Goal: Task Accomplishment & Management: Use online tool/utility

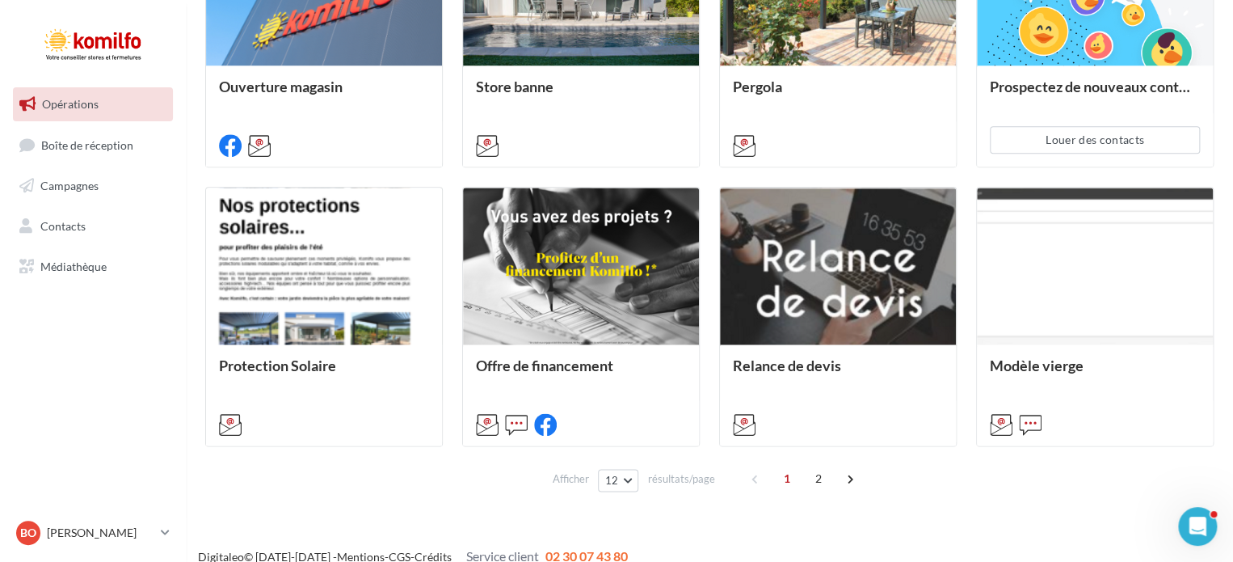
scroll to position [842, 0]
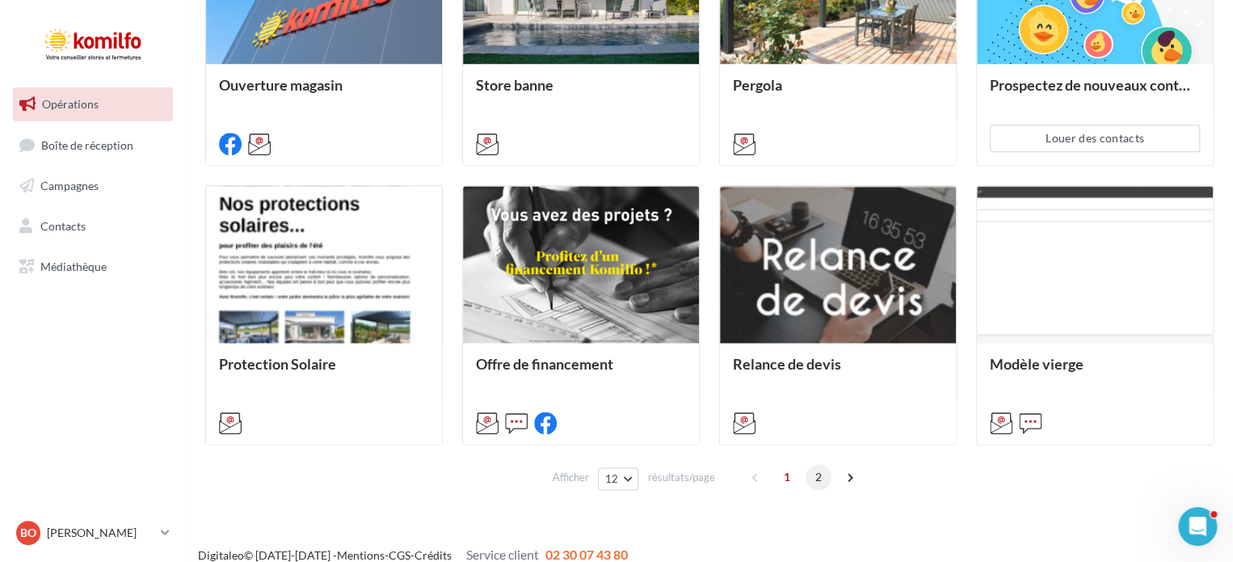
click at [815, 481] on span "2" at bounding box center [819, 477] width 26 height 26
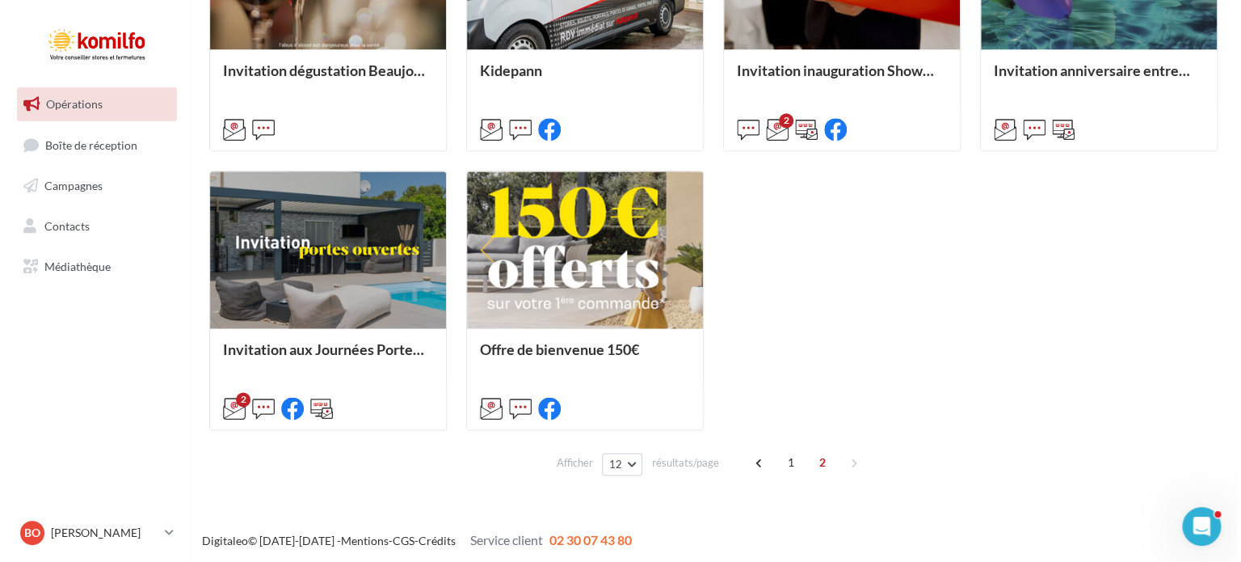
scroll to position [859, 0]
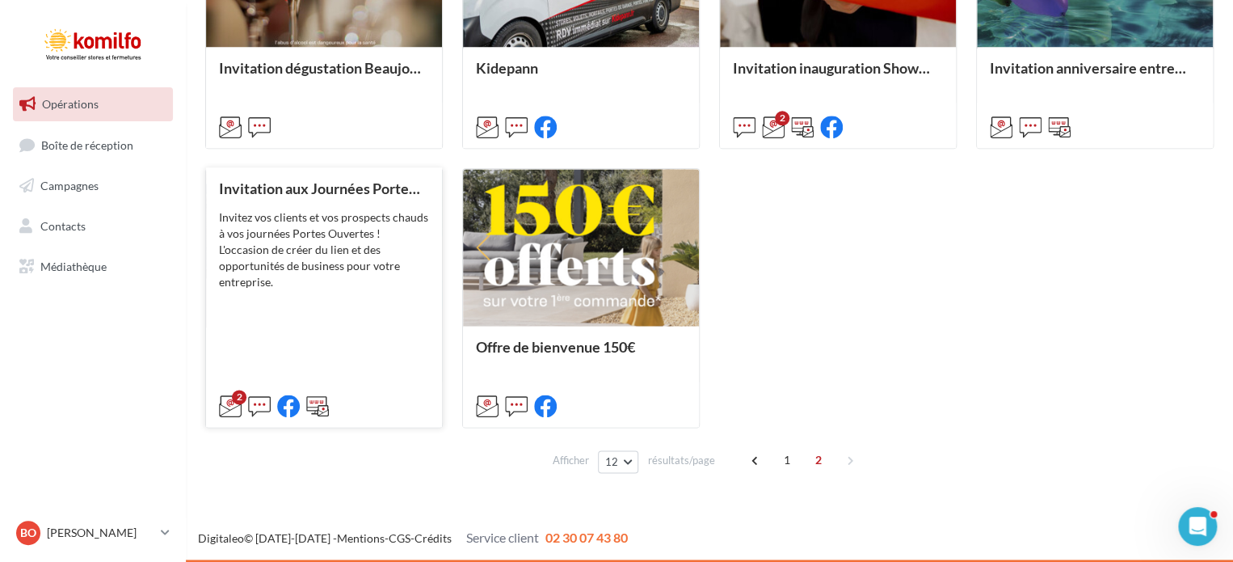
click at [248, 272] on div "Invitez vos clients et vos prospects chauds à vos journées Portes Ouvertes ! L'…" at bounding box center [324, 249] width 210 height 81
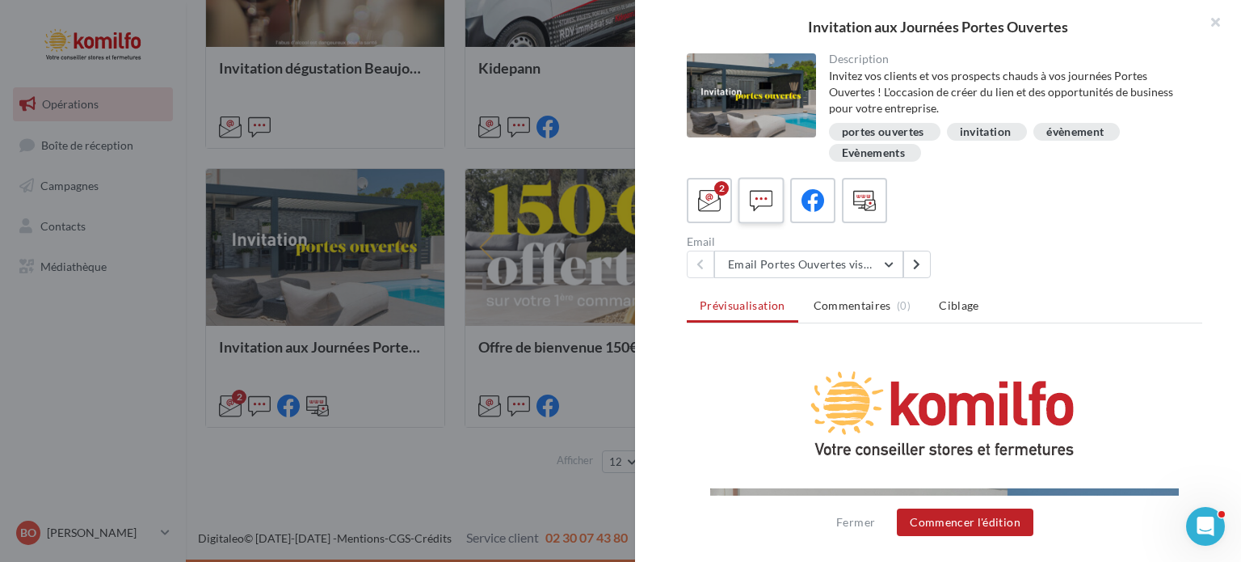
scroll to position [0, 0]
click at [770, 208] on icon at bounding box center [761, 200] width 23 height 23
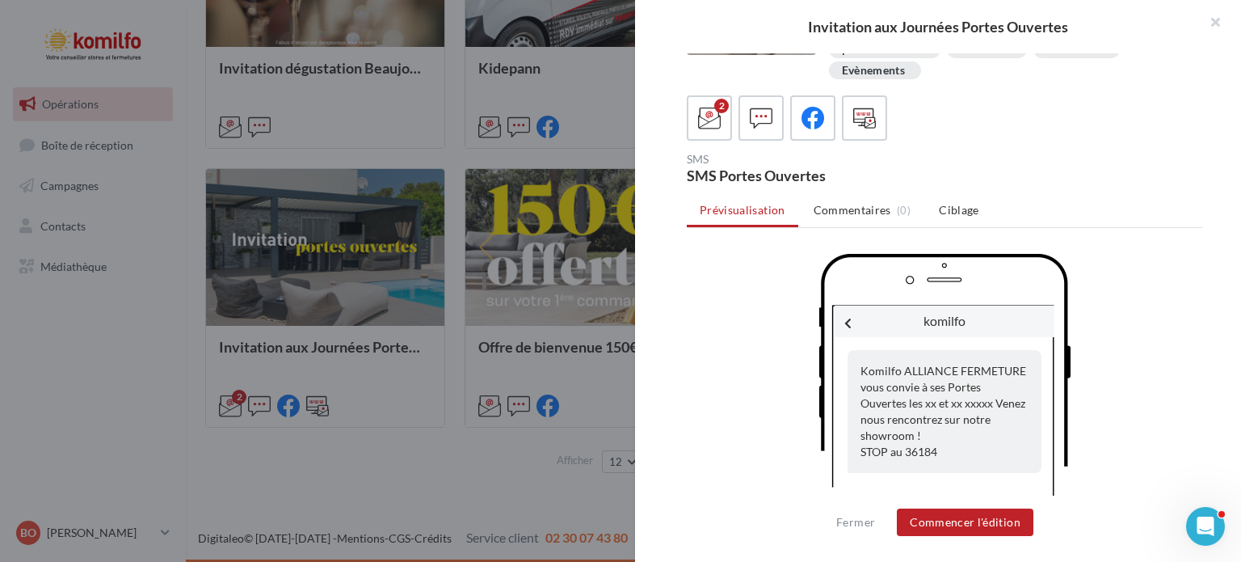
scroll to position [99, 0]
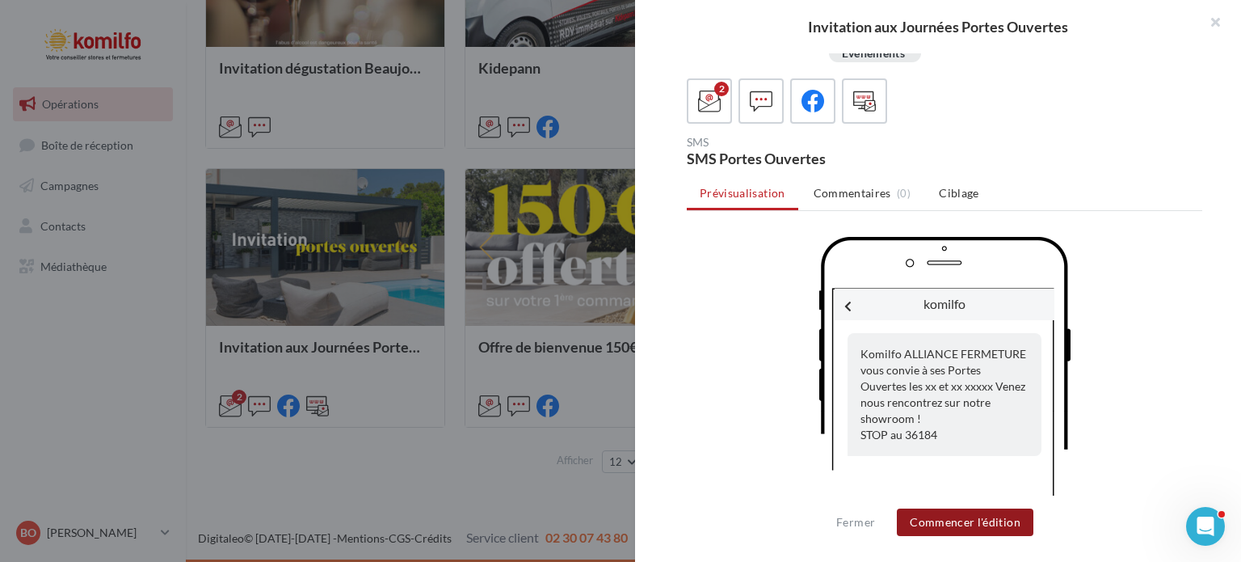
click at [960, 526] on button "Commencer l'édition" at bounding box center [965, 521] width 137 height 27
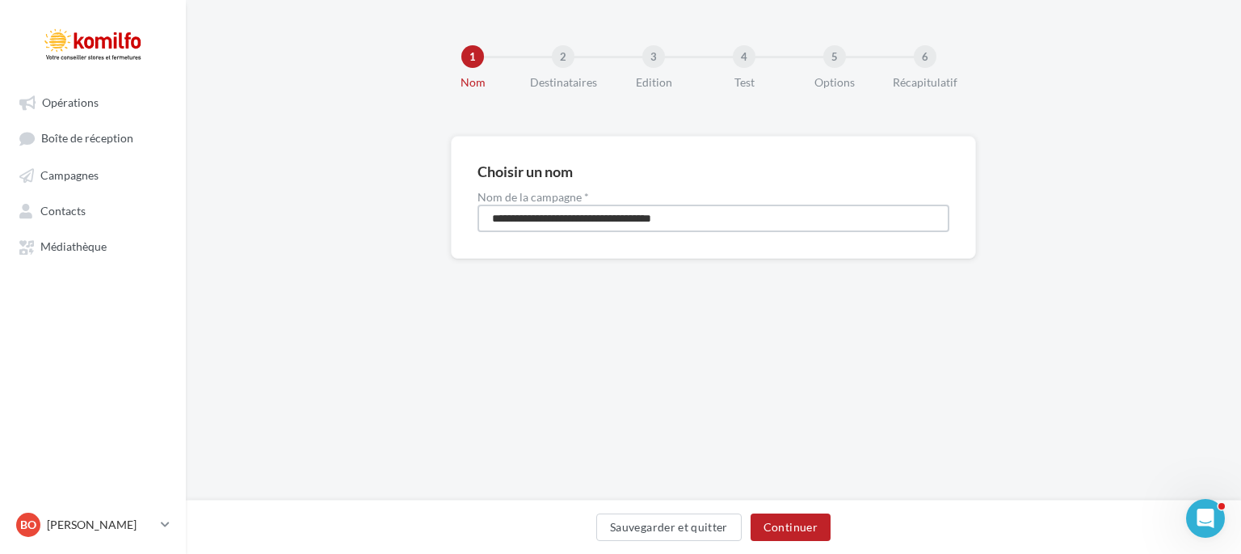
click at [747, 221] on input "**********" at bounding box center [714, 217] width 472 height 27
type input "**********"
click at [815, 524] on button "Continuer" at bounding box center [791, 526] width 80 height 27
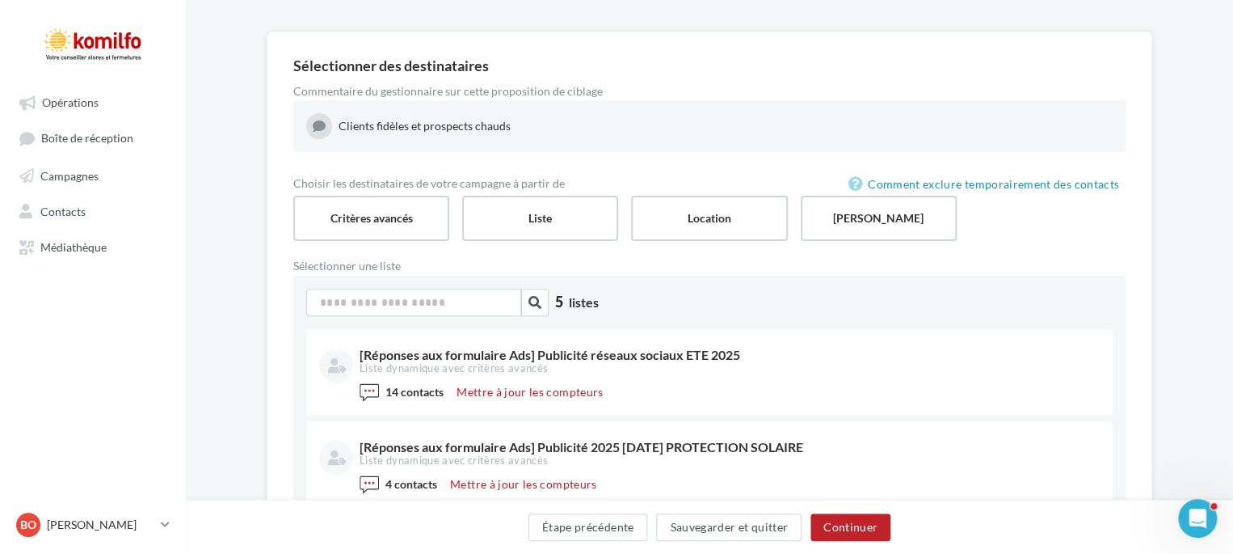
scroll to position [103, 0]
click at [710, 229] on label "Location" at bounding box center [709, 219] width 159 height 46
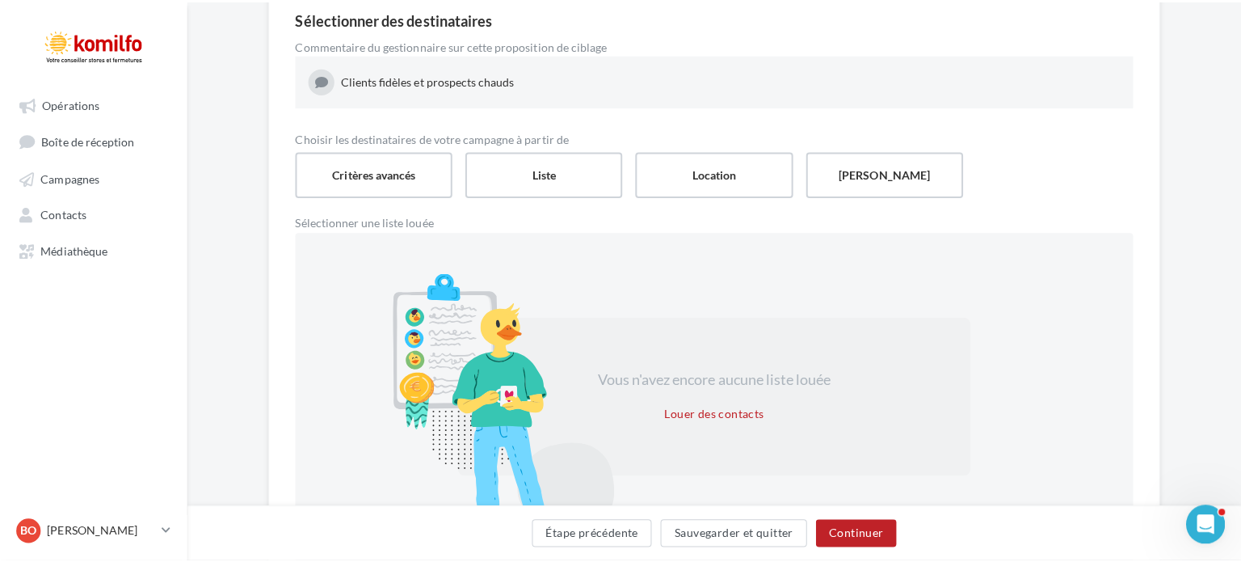
scroll to position [150, 0]
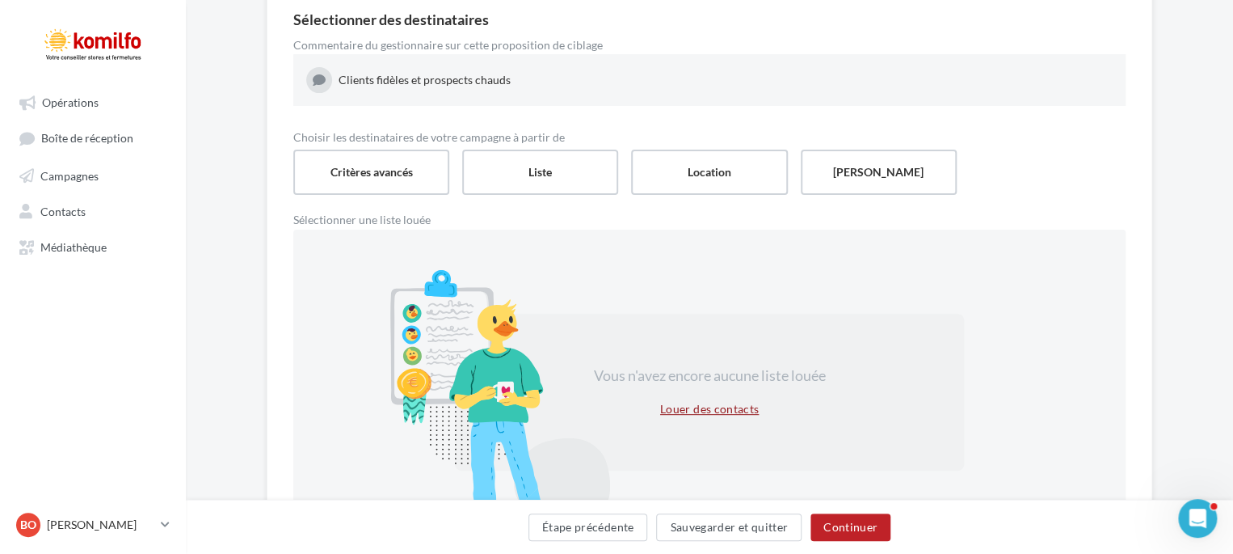
click at [673, 411] on button "Louer des contacts" at bounding box center [710, 408] width 112 height 19
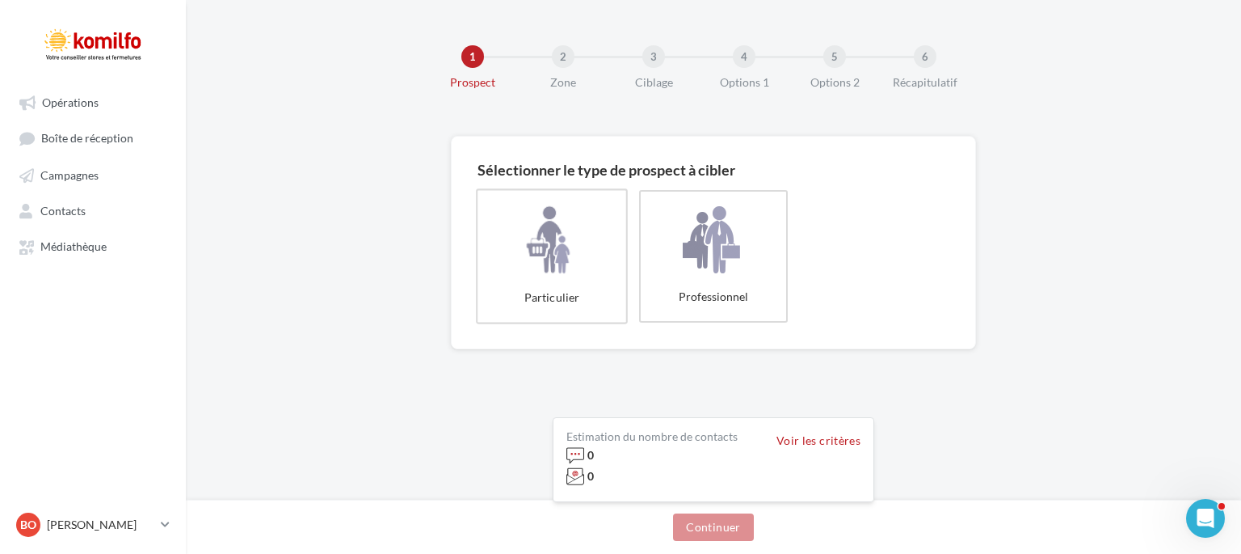
click at [514, 260] on label "Particulier" at bounding box center [552, 255] width 152 height 135
click at [819, 440] on button "Voir les critères" at bounding box center [819, 440] width 84 height 13
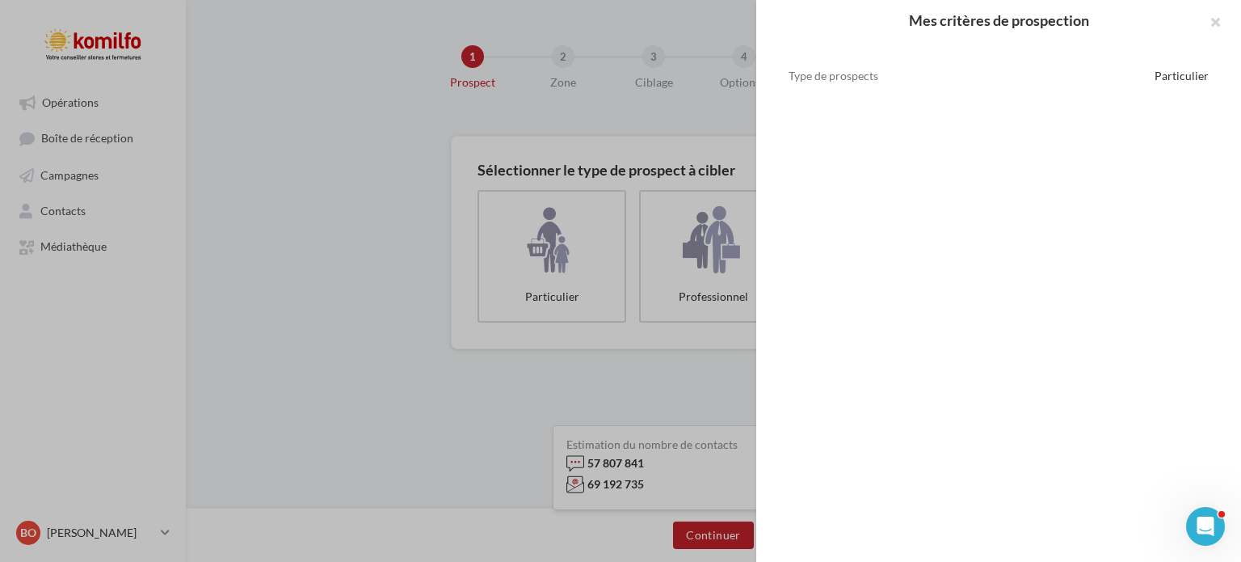
click at [693, 374] on div "Mes critères de prospection Type de prospects Particulier" at bounding box center [620, 281] width 1241 height 562
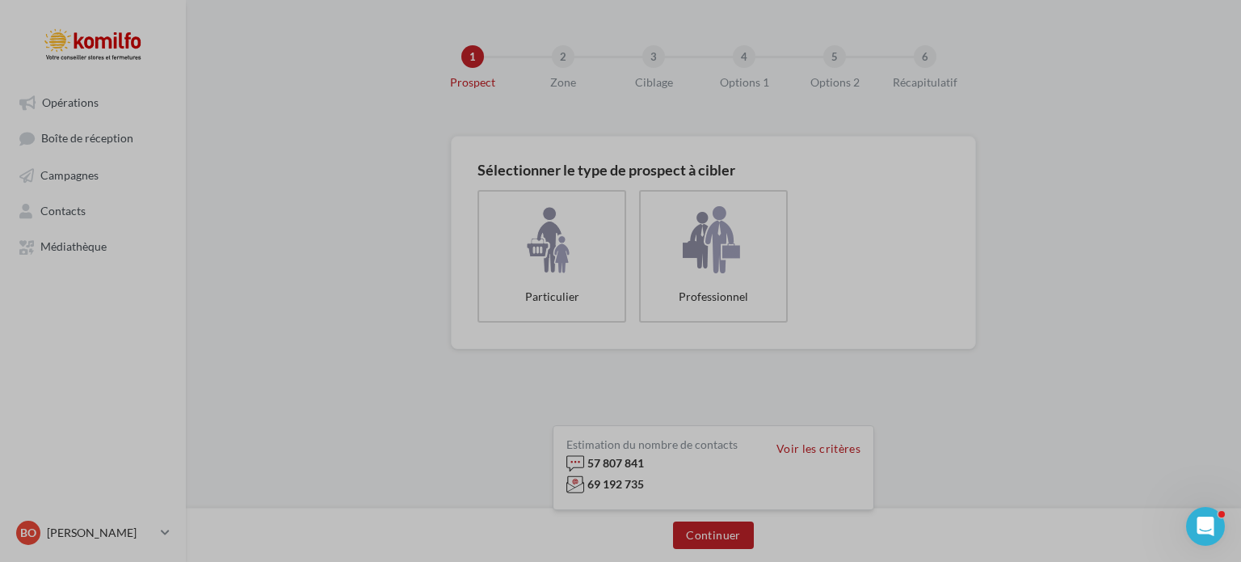
click at [694, 542] on div "Mes critères de prospection Type de prospects Particulier" at bounding box center [620, 281] width 1241 height 562
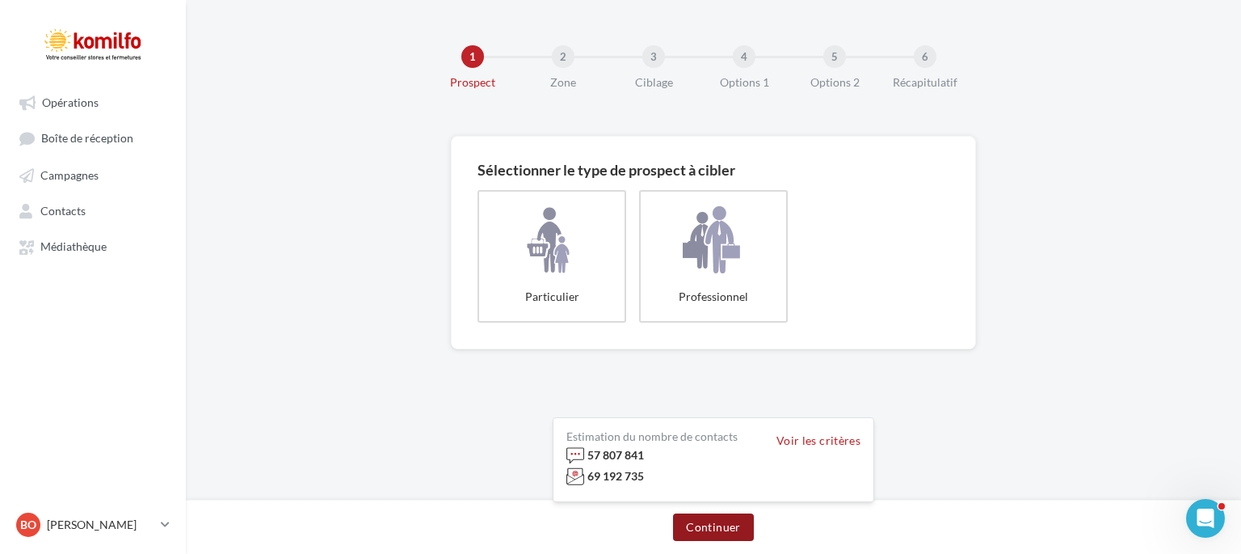
click at [722, 528] on button "Continuer" at bounding box center [713, 526] width 80 height 27
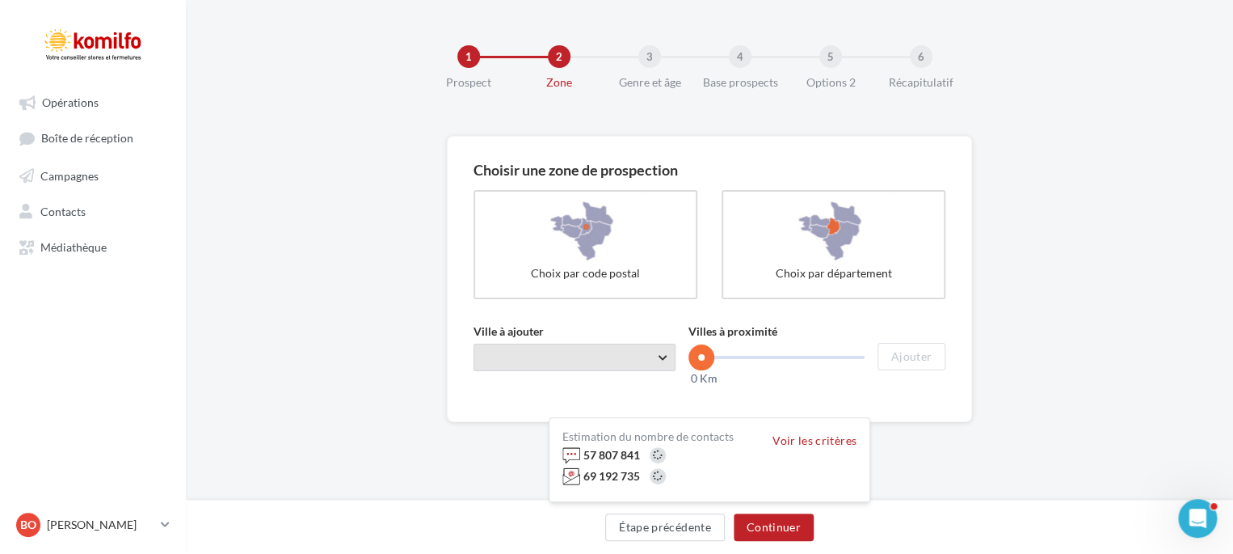
click at [553, 368] on span "Taper le début d'un code postal ou d'une ville ..." at bounding box center [575, 356] width 202 height 27
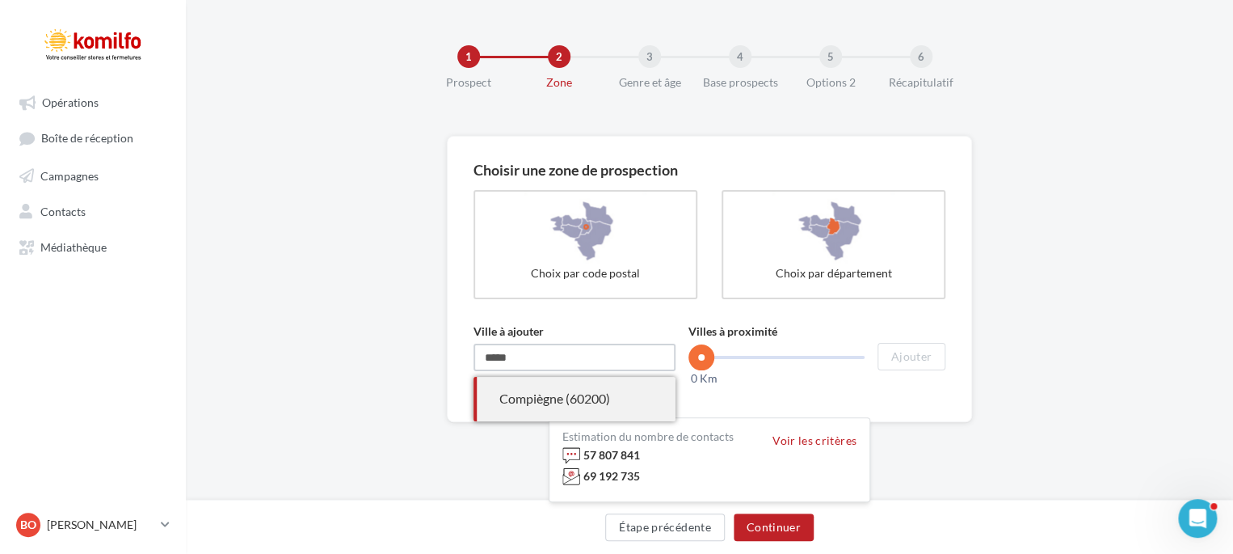
type input "*****"
click at [556, 396] on div "Compiègne (60200)" at bounding box center [574, 398] width 150 height 19
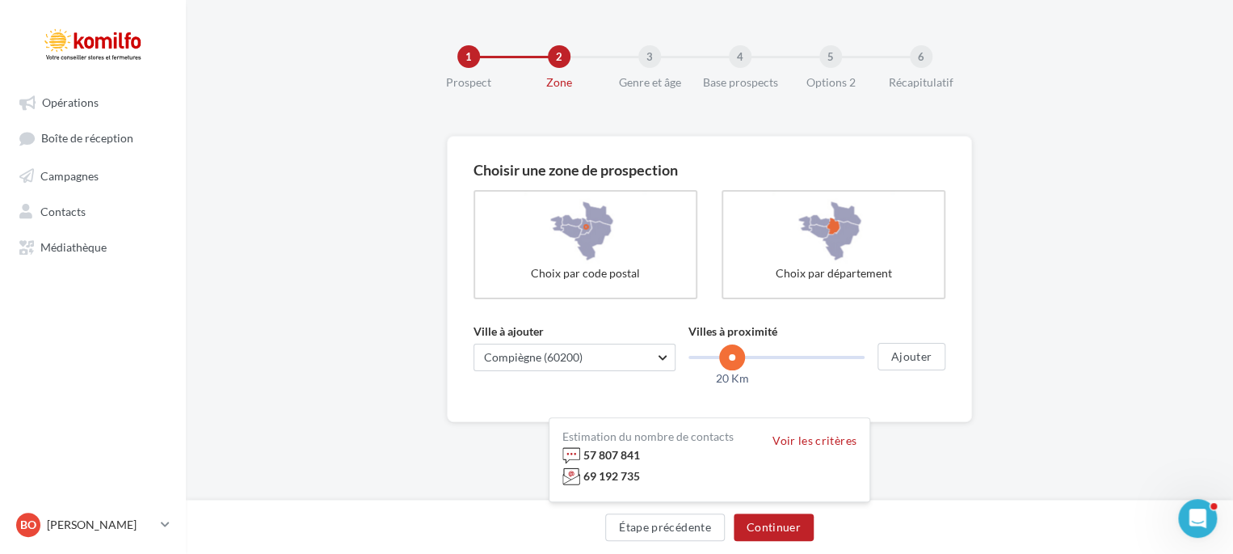
drag, startPoint x: 706, startPoint y: 355, endPoint x: 732, endPoint y: 355, distance: 25.9
click at [732, 355] on span at bounding box center [732, 357] width 26 height 26
click at [896, 353] on button "Ajouter" at bounding box center [912, 356] width 68 height 27
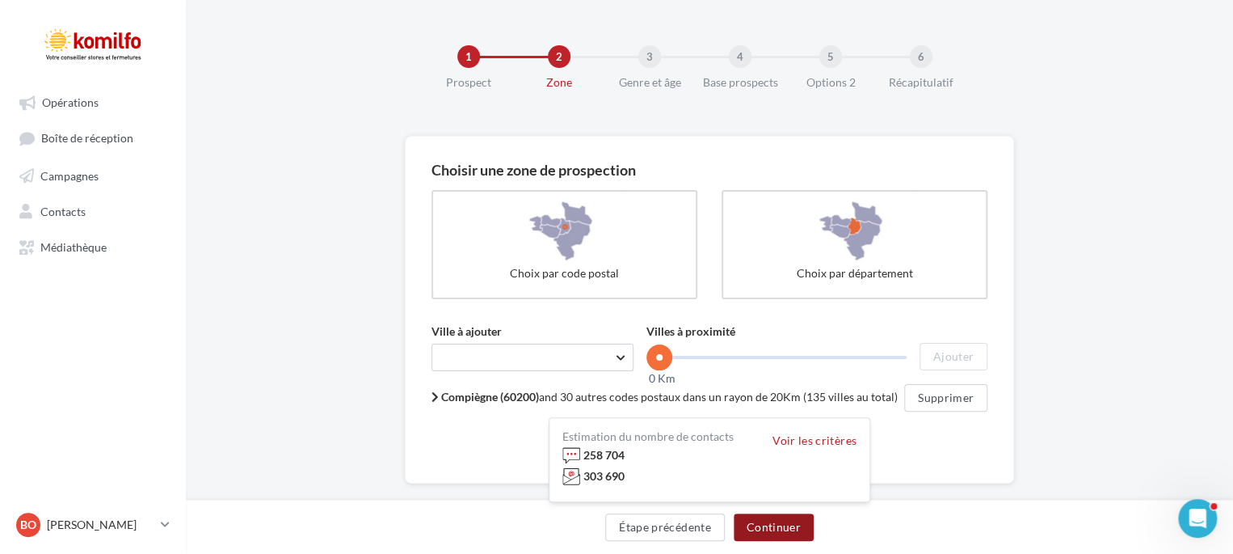
click at [771, 524] on button "Continuer" at bounding box center [774, 526] width 80 height 27
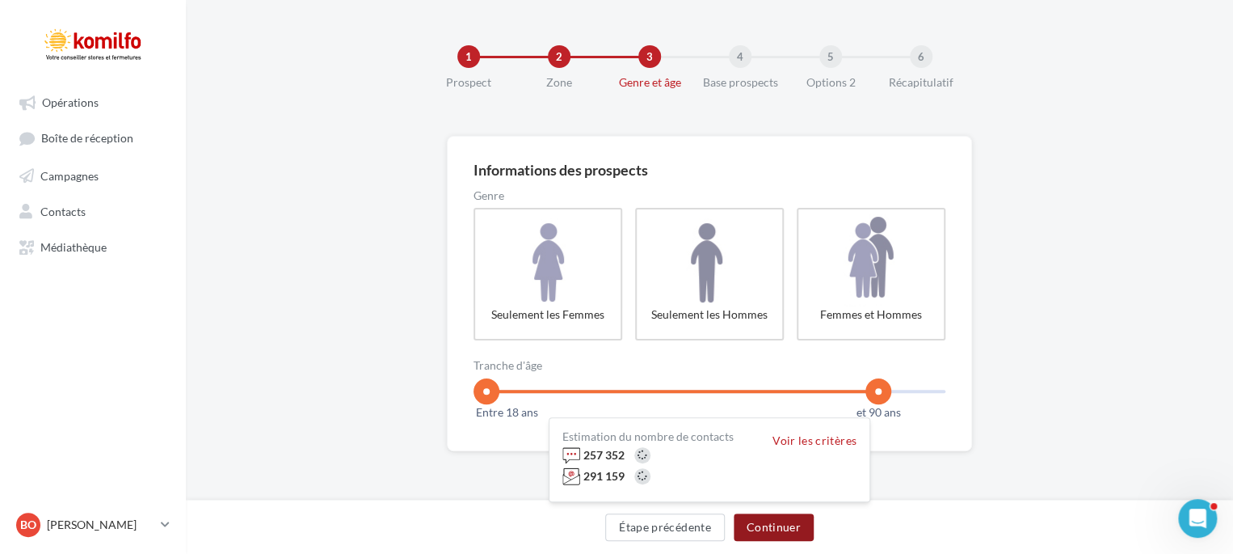
click at [750, 528] on button "Continuer" at bounding box center [774, 526] width 80 height 27
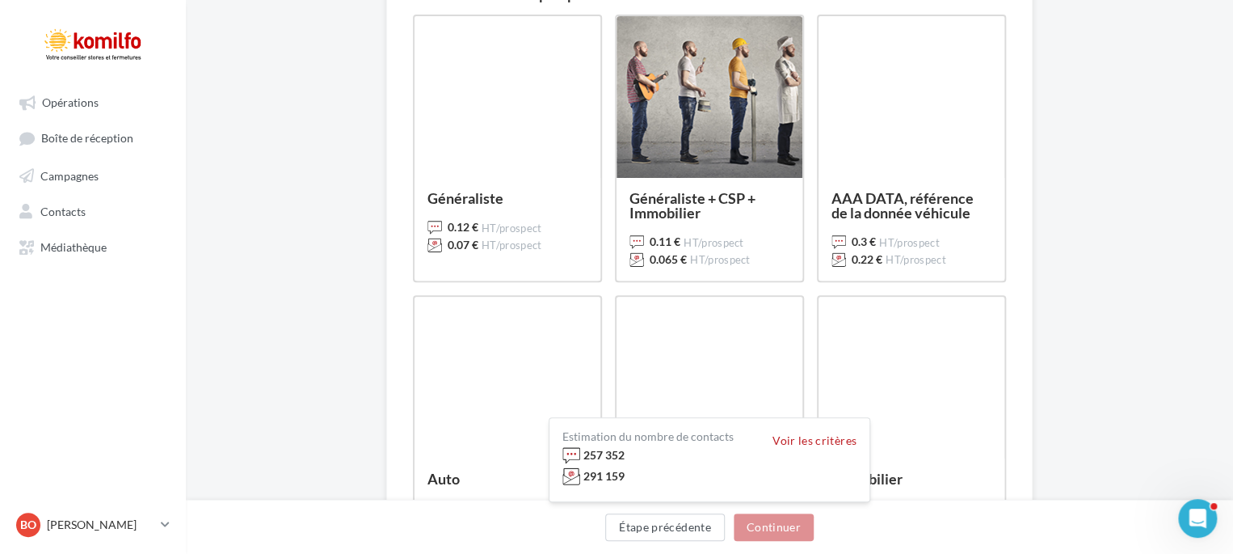
scroll to position [156, 0]
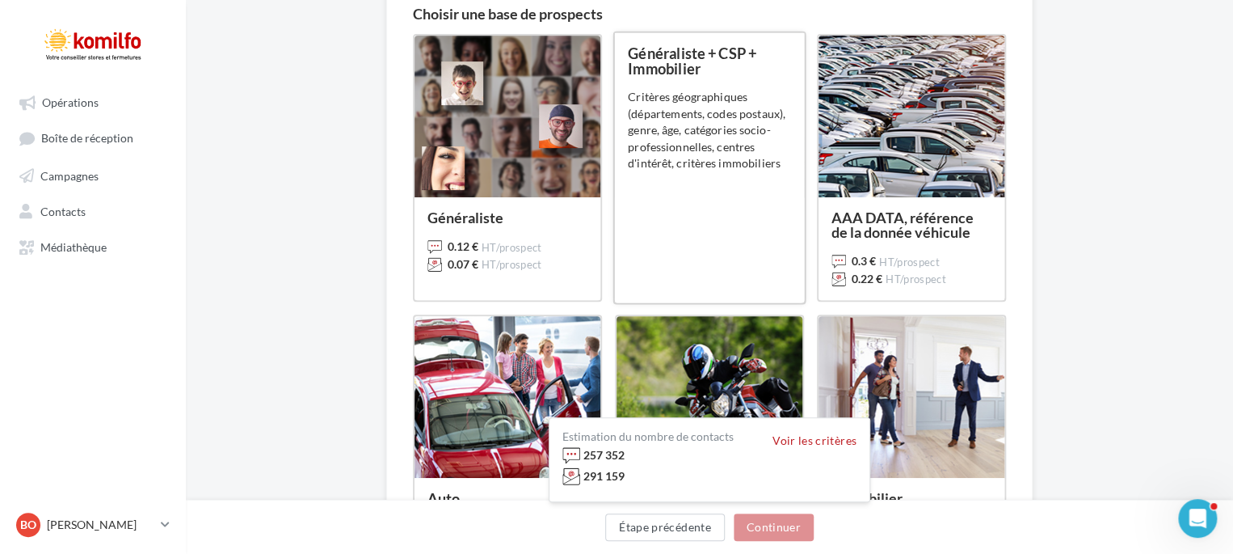
click at [655, 229] on div "Généraliste + CSP + Immobilier 0.11 € HT/prospect 0.065 € HT/prospect Critères …" at bounding box center [709, 167] width 163 height 243
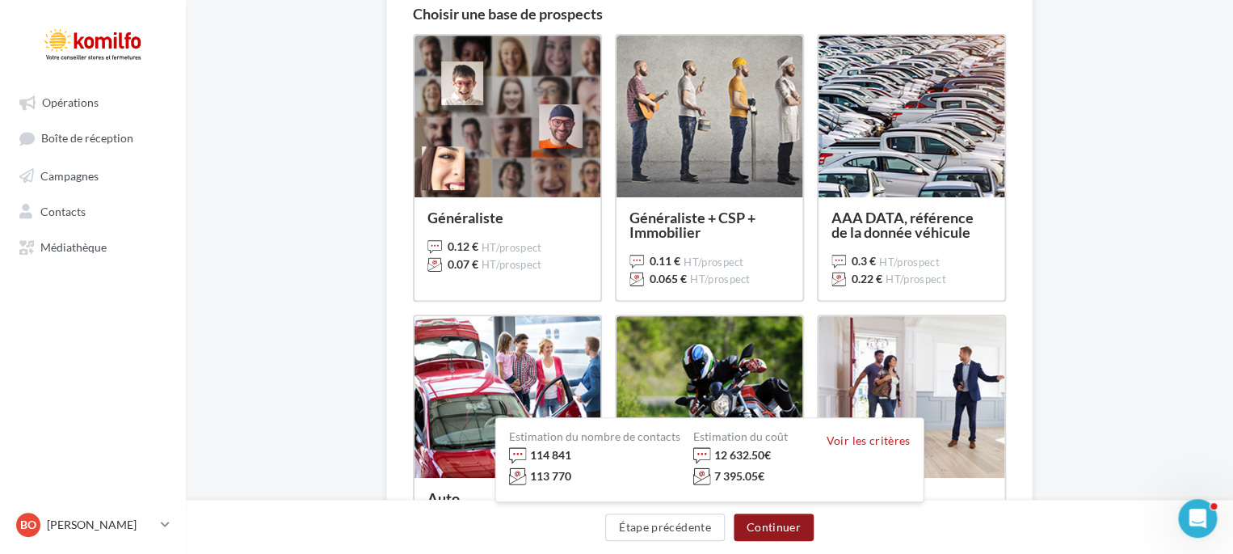
click at [775, 526] on button "Continuer" at bounding box center [774, 526] width 80 height 27
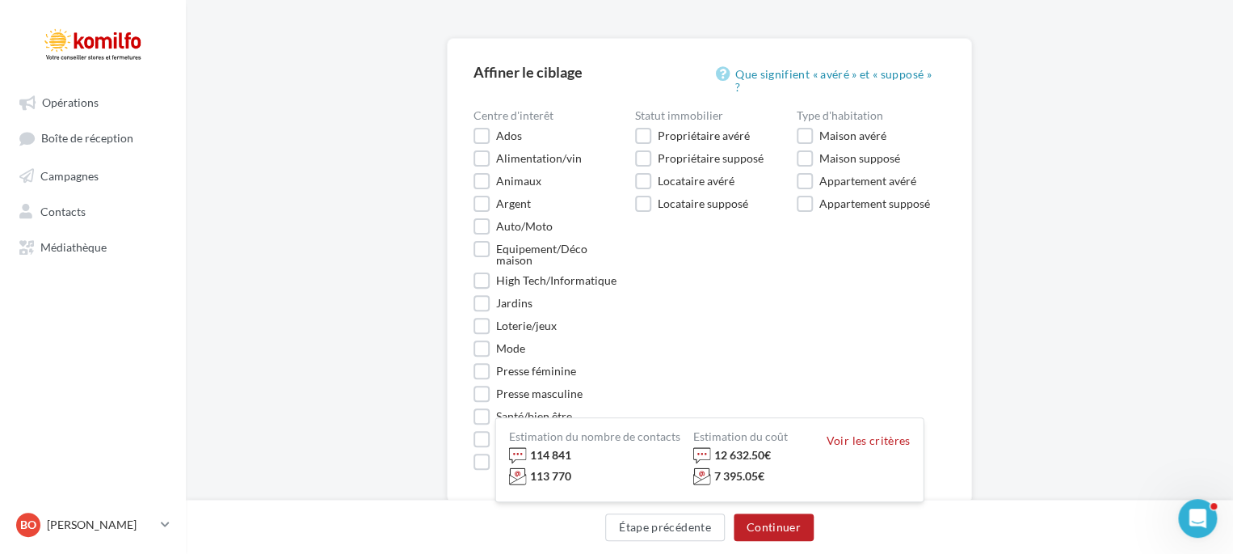
scroll to position [91, 0]
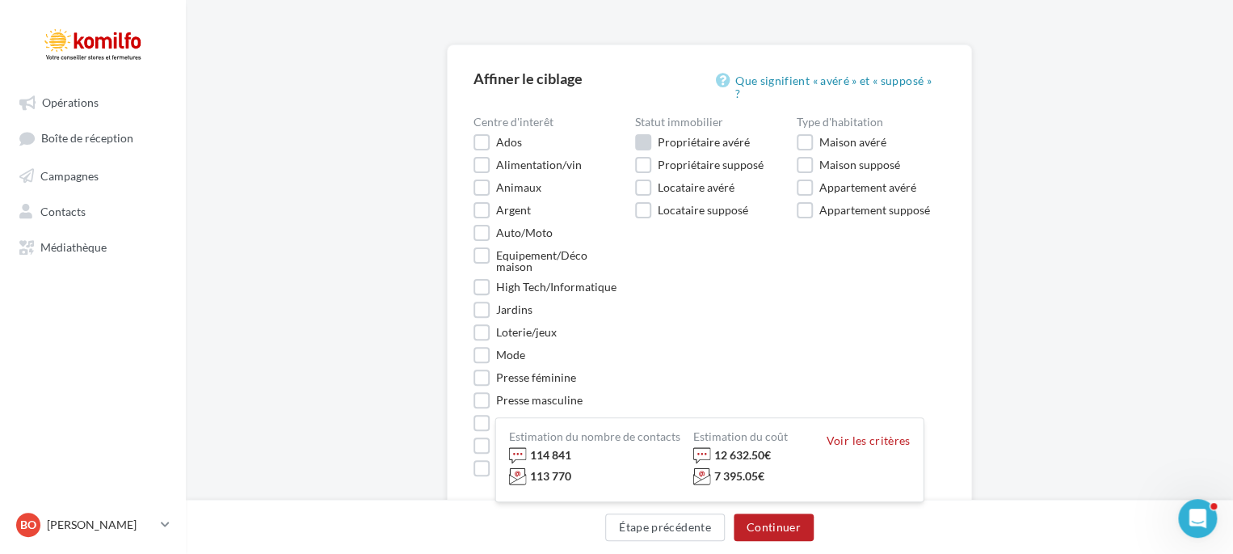
click at [646, 134] on label "Propriétaire avéré" at bounding box center [692, 142] width 115 height 16
click at [793, 127] on div "Statut immobilier Vous pouvez choisir des types d'occupants Propriétaire avéré …" at bounding box center [716, 170] width 162 height 108
click at [804, 134] on label "Maison avéré" at bounding box center [842, 142] width 90 height 16
click at [807, 180] on label "Appartement avéré" at bounding box center [857, 187] width 120 height 16
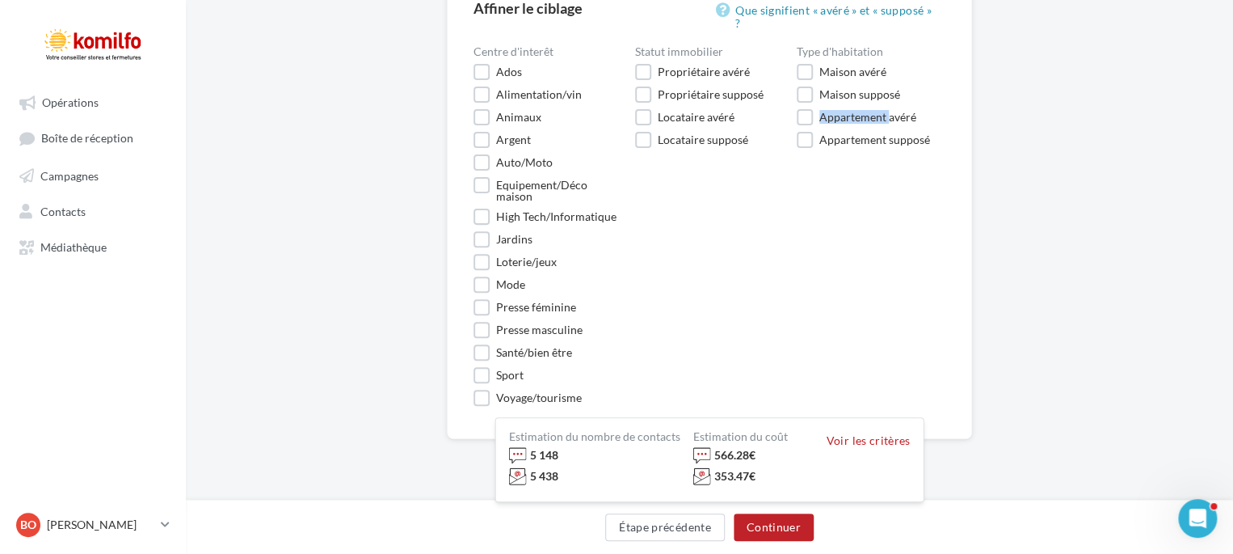
scroll to position [186, 0]
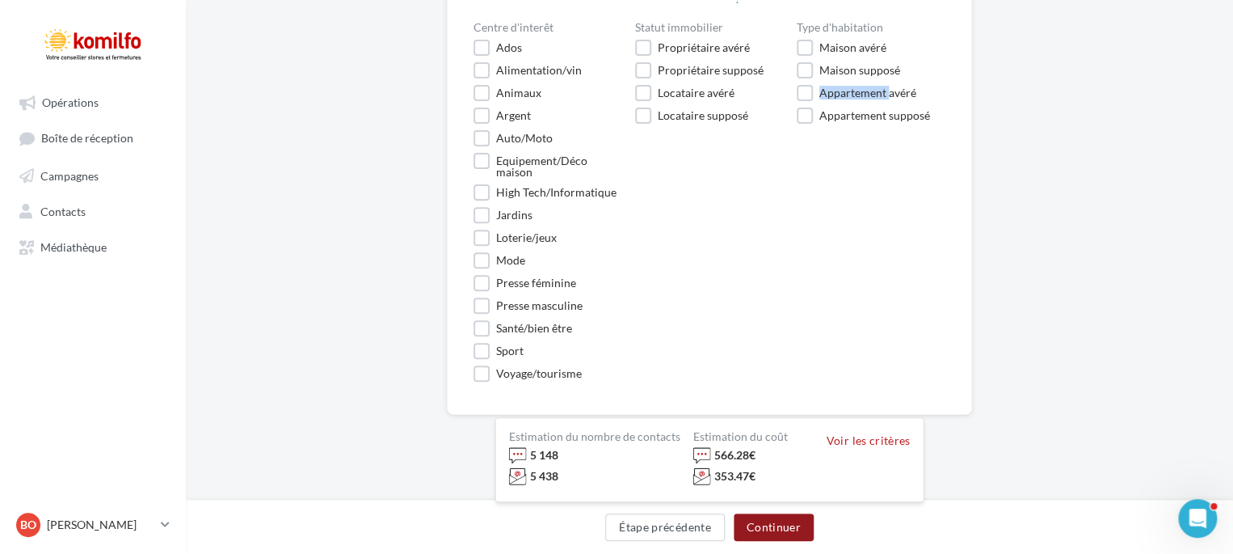
click at [763, 536] on button "Continuer" at bounding box center [774, 526] width 80 height 27
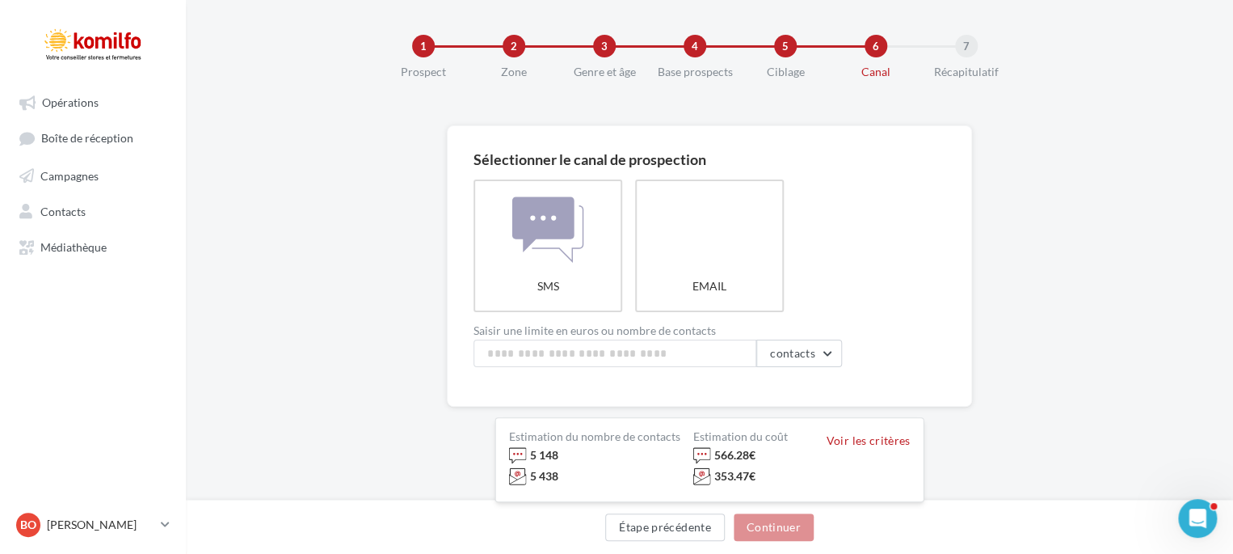
scroll to position [10, 0]
click at [552, 263] on label "SMS" at bounding box center [548, 246] width 152 height 135
click at [614, 360] on input at bounding box center [615, 353] width 283 height 27
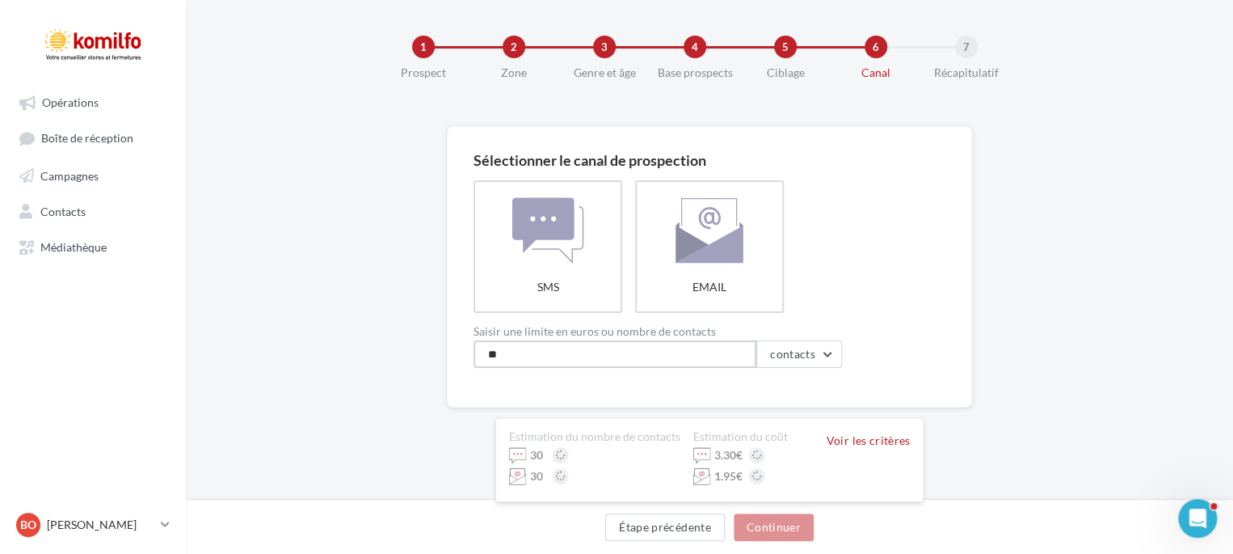
type input "*"
type input "****"
click at [752, 521] on button "Continuer" at bounding box center [774, 526] width 80 height 27
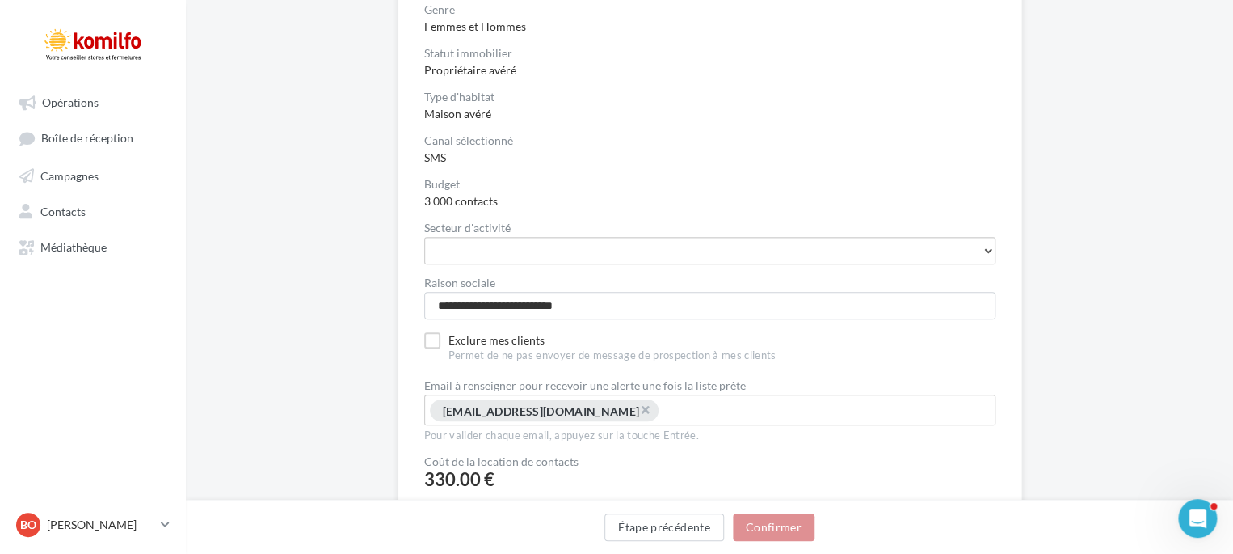
scroll to position [339, 0]
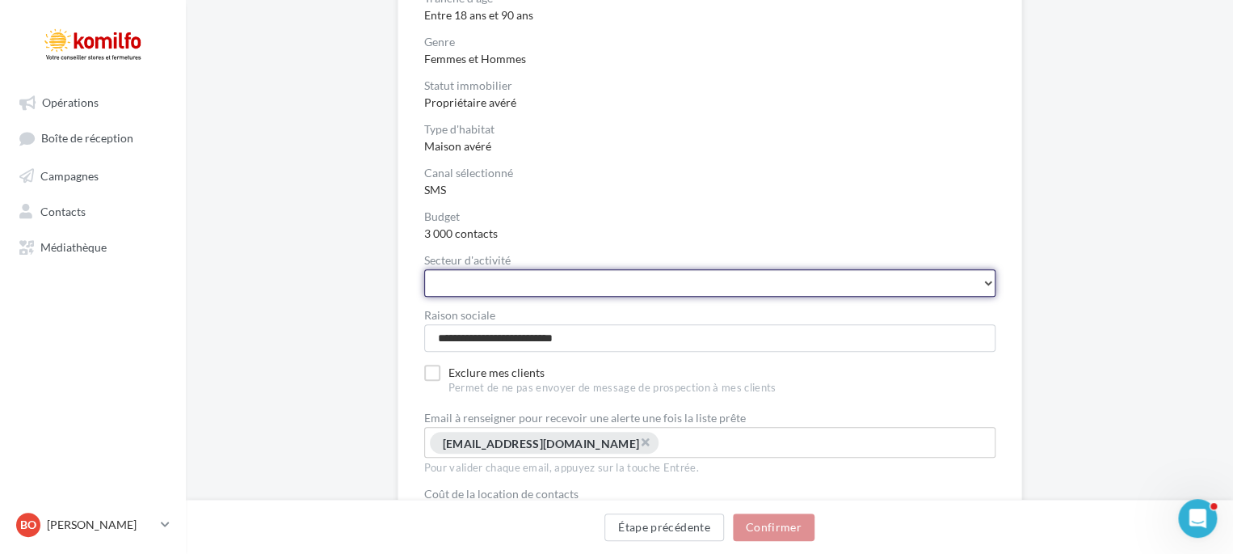
click at [818, 282] on select "**********" at bounding box center [709, 282] width 571 height 27
select select "*********"
click at [427, 269] on select "**********" at bounding box center [709, 282] width 571 height 27
click at [488, 280] on select "**********" at bounding box center [709, 282] width 571 height 27
click at [427, 269] on select "**********" at bounding box center [709, 282] width 571 height 27
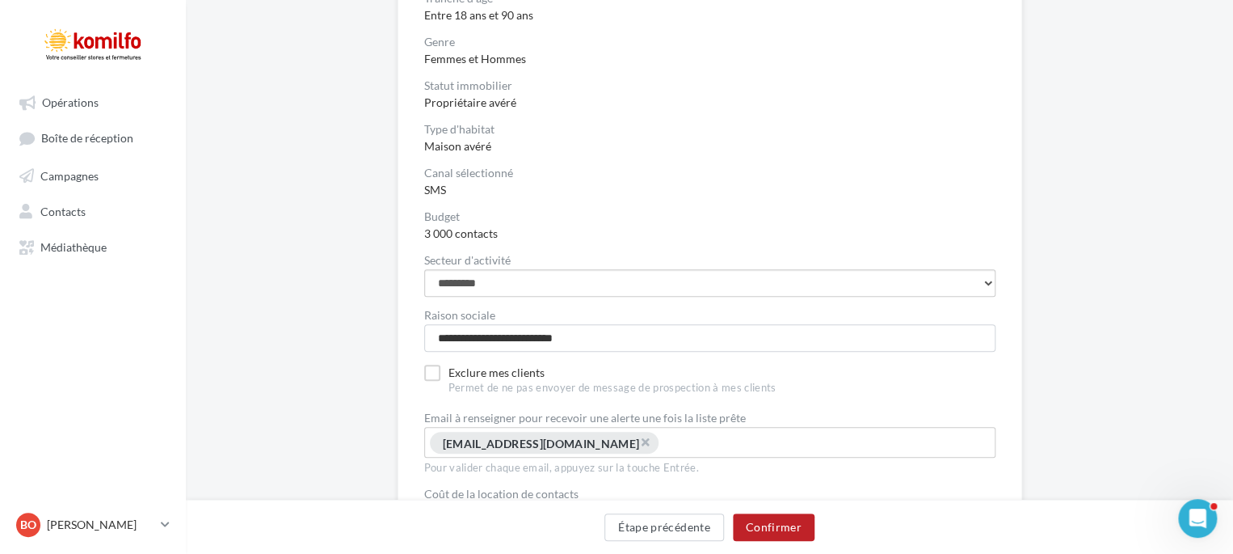
click at [666, 114] on div "**********" at bounding box center [709, 213] width 571 height 617
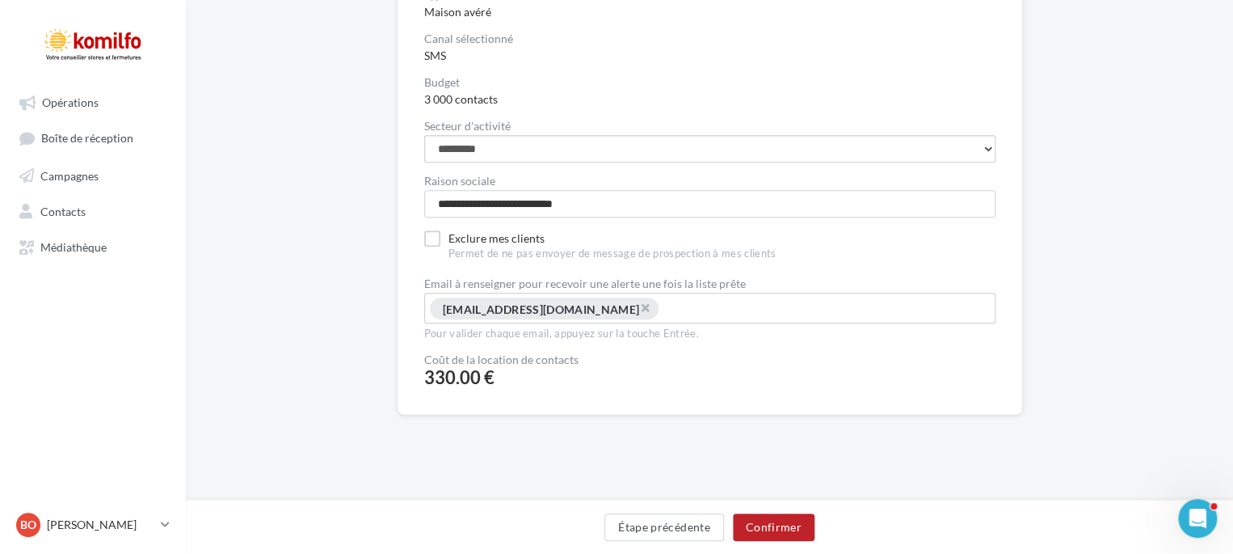
scroll to position [482, 0]
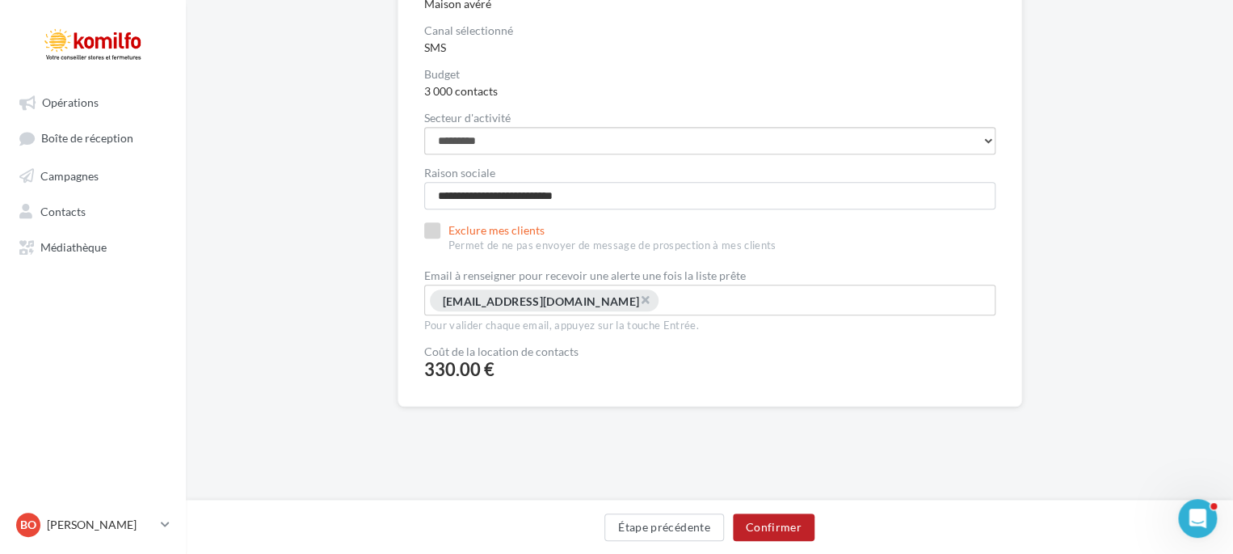
click at [435, 231] on label "Exclure mes clients Permet de ne pas envoyer de message de prospection à mes cl…" at bounding box center [600, 237] width 352 height 31
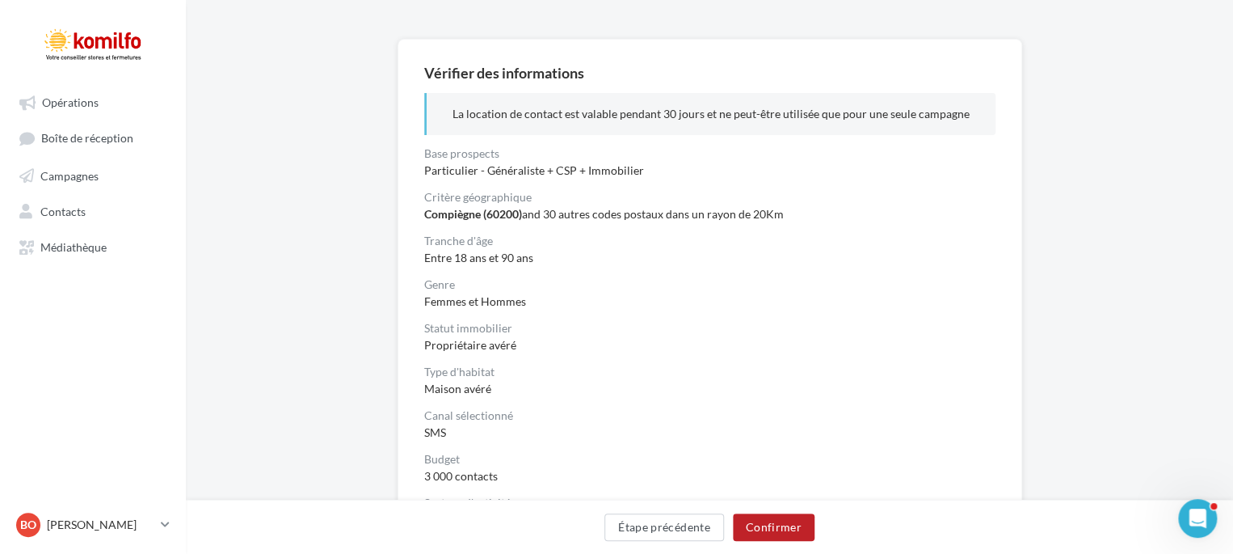
scroll to position [97, 0]
click at [251, 219] on div "**********" at bounding box center [709, 467] width 1047 height 856
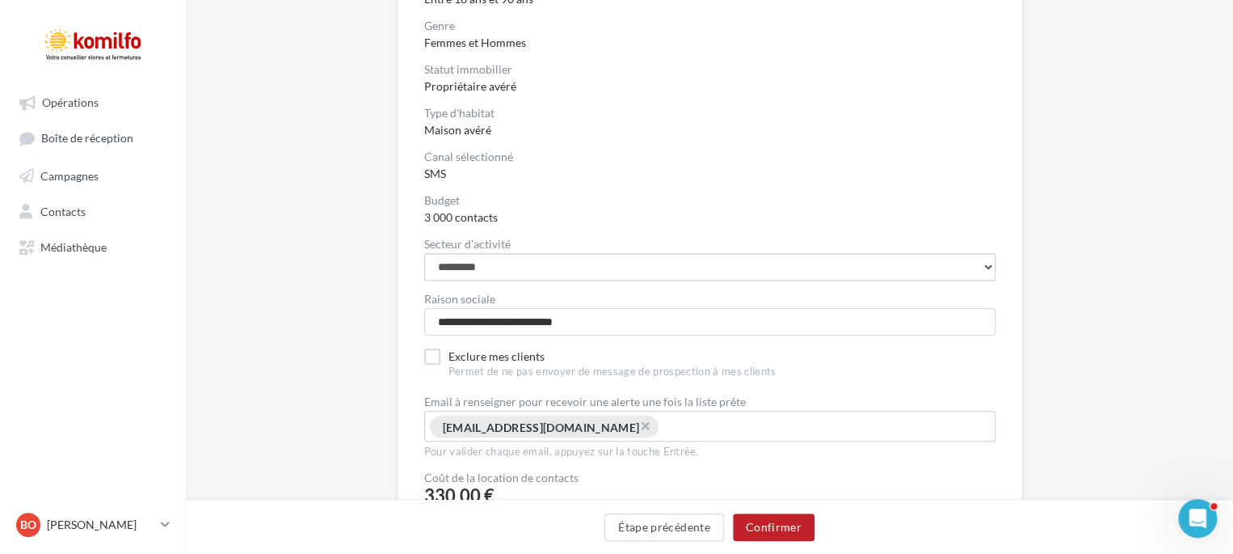
scroll to position [391, 0]
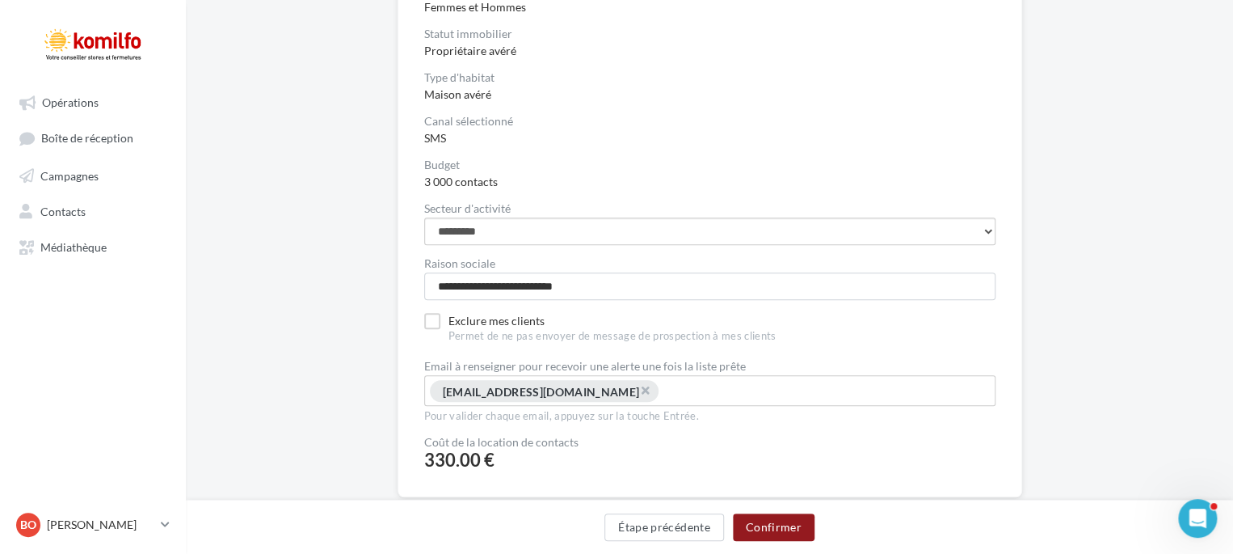
click at [754, 536] on button "Confirmer" at bounding box center [774, 526] width 82 height 27
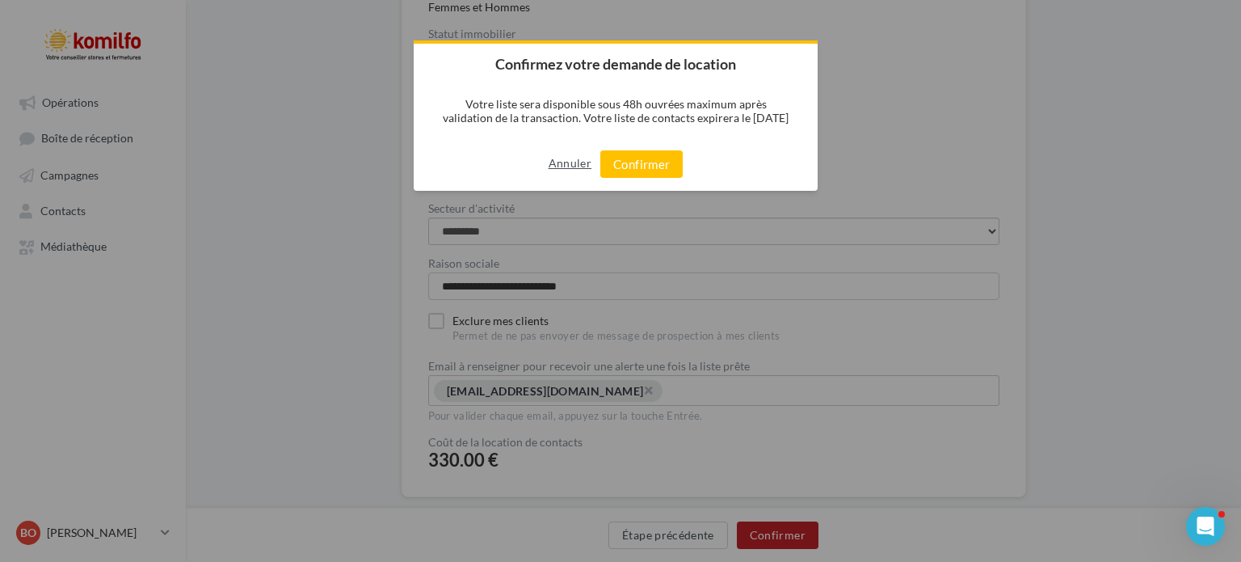
click at [565, 158] on button "Annuler" at bounding box center [570, 163] width 43 height 26
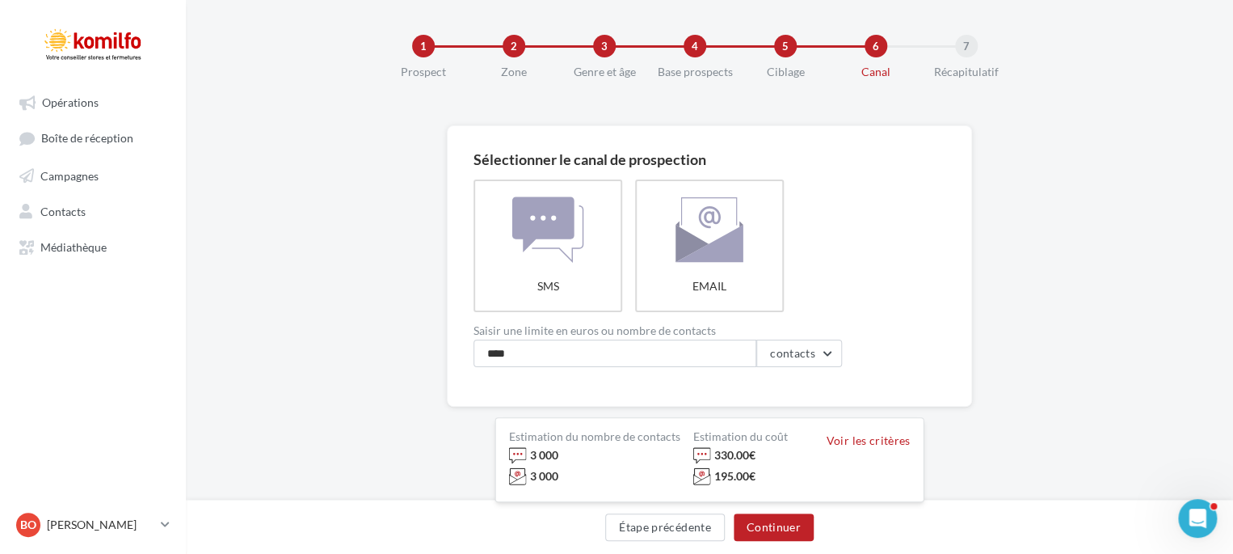
scroll to position [10, 0]
